Goal: Task Accomplishment & Management: Manage account settings

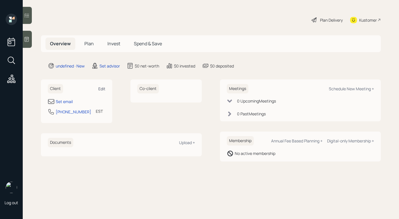
click at [103, 86] on div "Edit" at bounding box center [101, 88] width 7 height 5
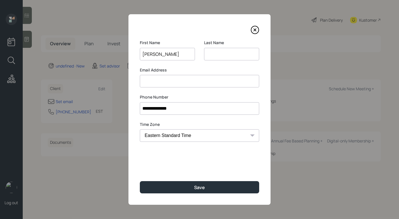
type input "[PERSON_NAME]"
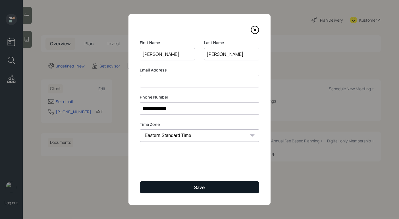
type input "[PERSON_NAME]"
click at [228, 186] on button "Save" at bounding box center [199, 187] width 119 height 12
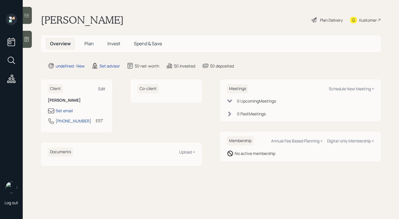
click at [104, 88] on div "Edit" at bounding box center [101, 88] width 7 height 5
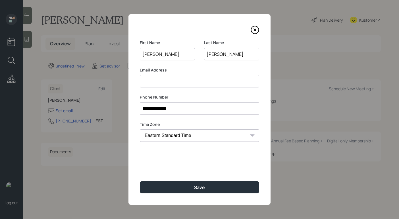
click at [256, 31] on icon at bounding box center [255, 30] width 2 height 2
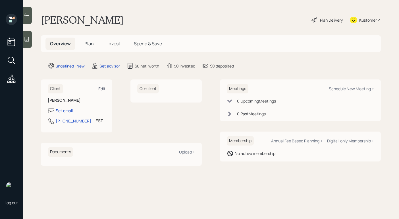
click at [102, 90] on div "Edit" at bounding box center [101, 88] width 7 height 5
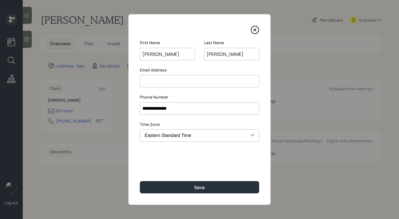
drag, startPoint x: 170, startPoint y: 53, endPoint x: 130, endPoint y: 47, distance: 40.1
click at [130, 47] on div "**********" at bounding box center [199, 109] width 142 height 190
type input "[PERSON_NAME]"
click at [213, 80] on input at bounding box center [199, 81] width 119 height 13
click at [143, 81] on input "[EMAIL_ADDRESS][DOMAIN_NAME]" at bounding box center [199, 81] width 119 height 13
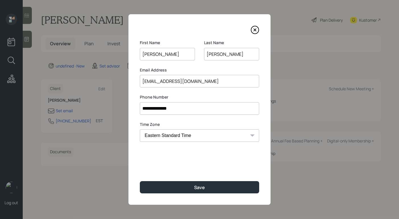
type input "[EMAIL_ADDRESS][DOMAIN_NAME]"
click at [189, 91] on div "**********" at bounding box center [199, 109] width 142 height 190
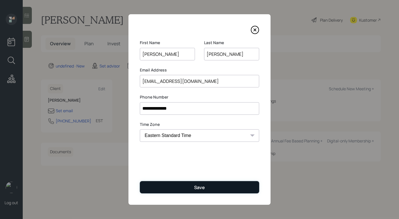
click at [193, 187] on button "Save" at bounding box center [199, 187] width 119 height 12
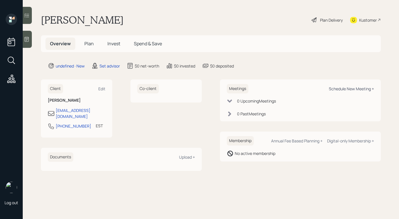
click at [333, 88] on div "Schedule New Meeting +" at bounding box center [351, 88] width 45 height 5
select select "round-[PERSON_NAME]"
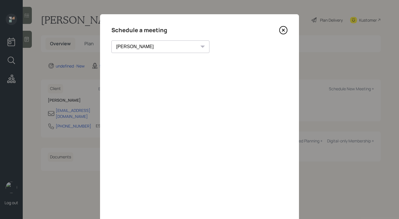
click at [284, 32] on icon at bounding box center [283, 30] width 9 height 9
